Goal: Task Accomplishment & Management: Use online tool/utility

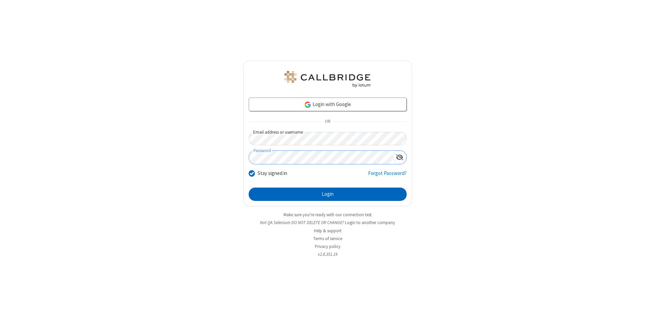
click at [328, 195] on button "Login" at bounding box center [328, 195] width 158 height 14
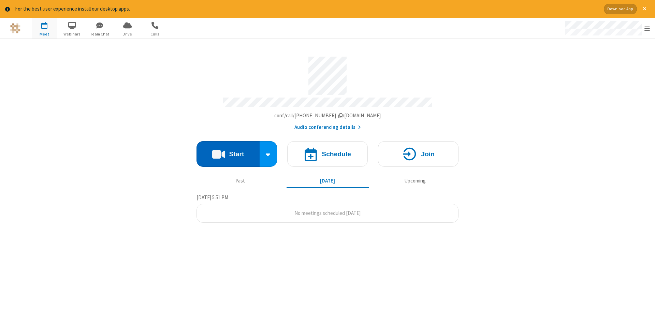
click at [228, 152] on button "Start" at bounding box center [228, 154] width 63 height 26
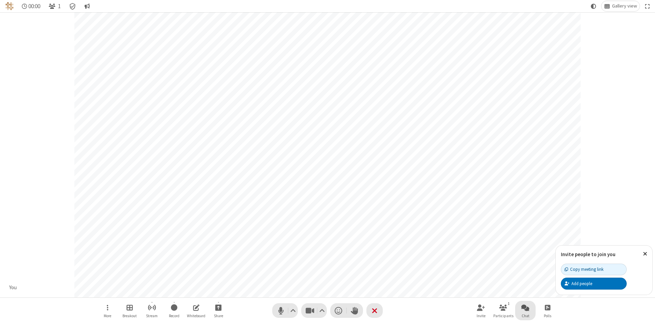
click at [526, 308] on span "Open chat" at bounding box center [526, 307] width 8 height 9
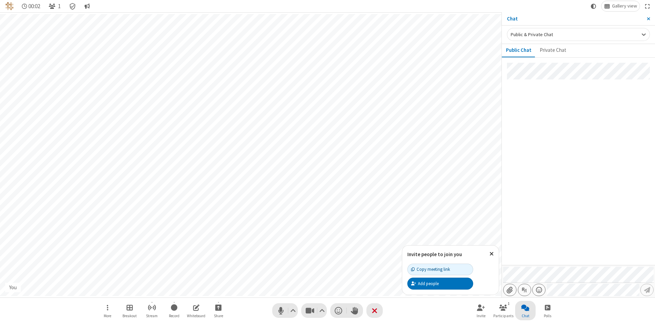
type input "C:\fakepath\doc_test.docx"
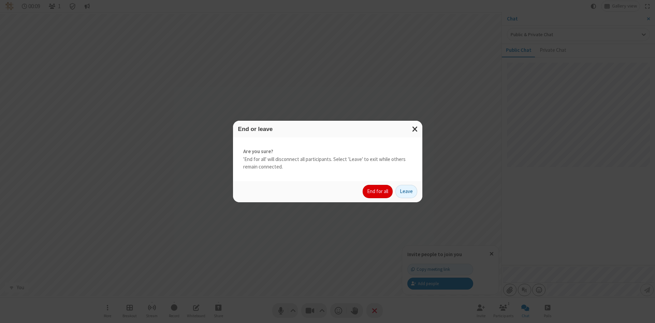
click at [378, 191] on button "End for all" at bounding box center [378, 192] width 30 height 14
